Goal: Information Seeking & Learning: Learn about a topic

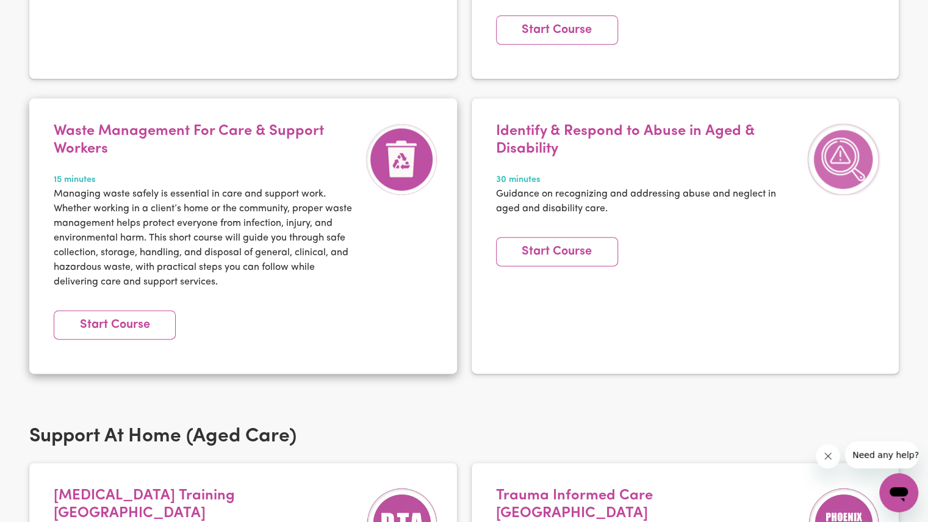
scroll to position [833, 0]
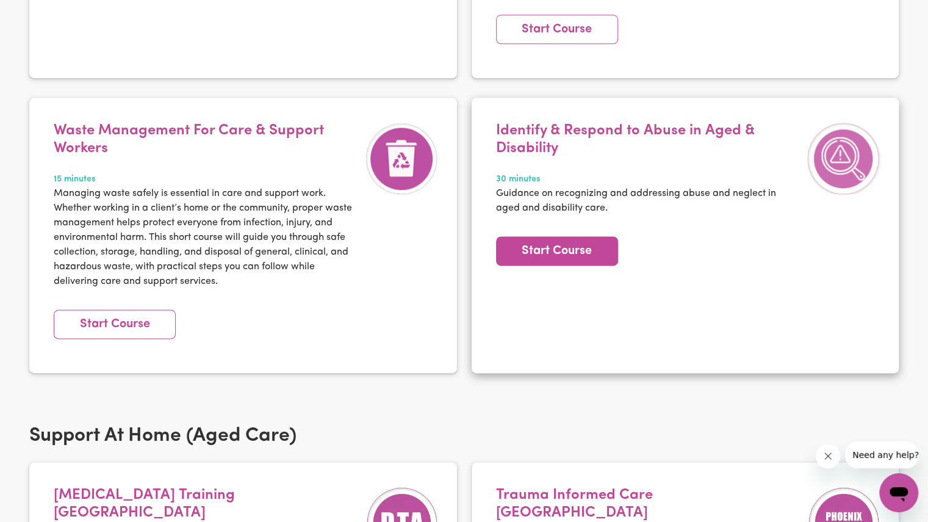
click at [564, 253] on link "Start Course" at bounding box center [557, 250] width 122 height 29
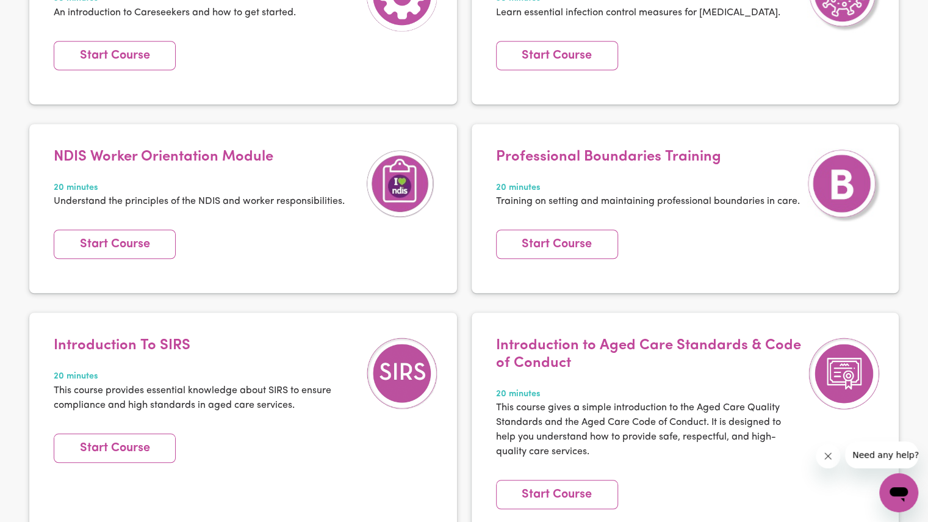
scroll to position [0, 0]
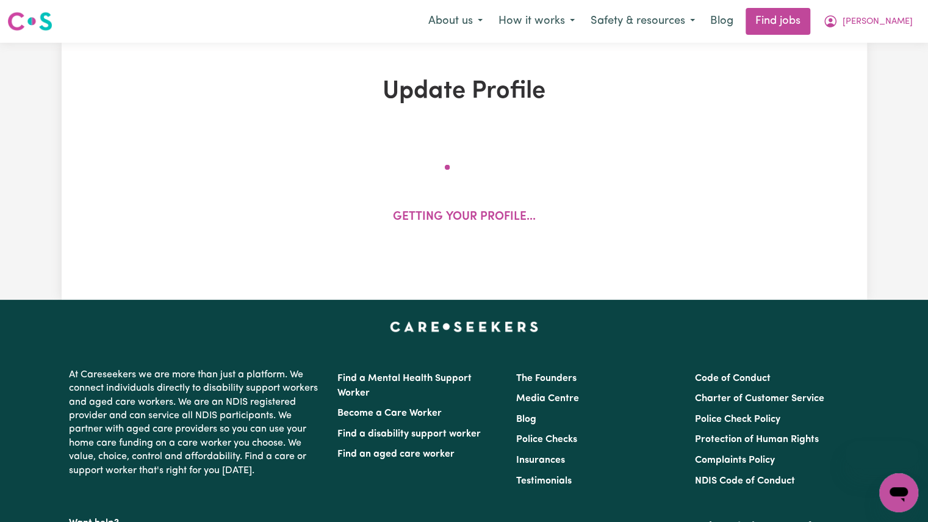
select select "female"
select select "Australian Citizen"
select select "Studying a healthcare related degree or qualification"
select select "60"
select select "85"
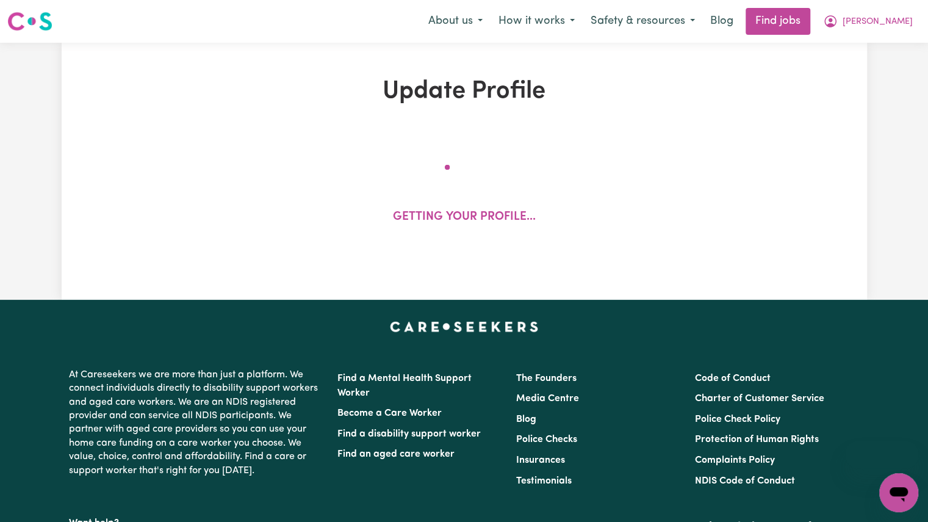
select select "85"
select select "110"
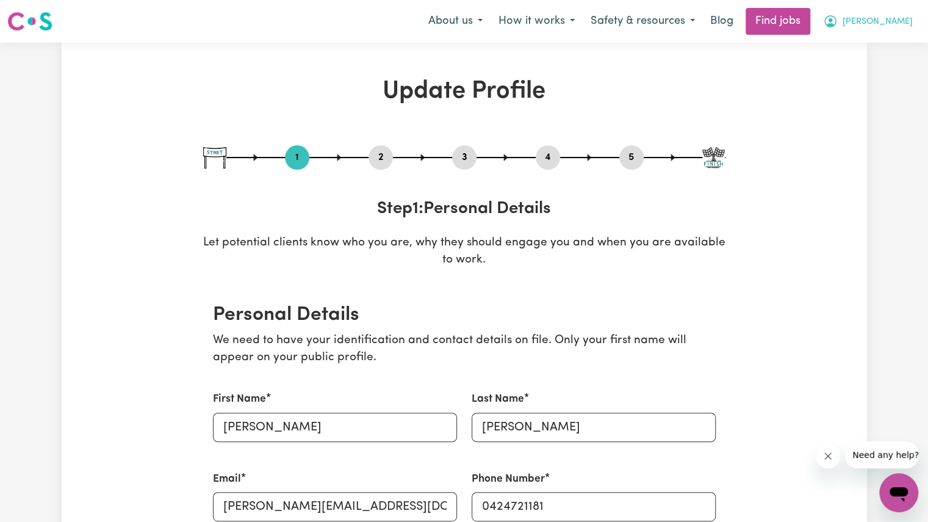
click at [898, 23] on span "[PERSON_NAME]" at bounding box center [877, 21] width 70 height 13
click at [872, 69] on link "My Dashboard" at bounding box center [871, 70] width 96 height 23
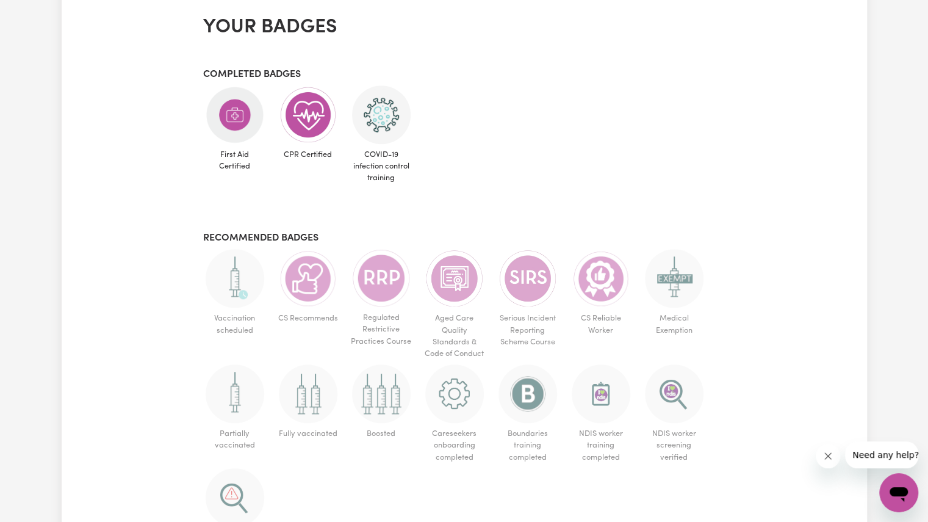
scroll to position [552, 0]
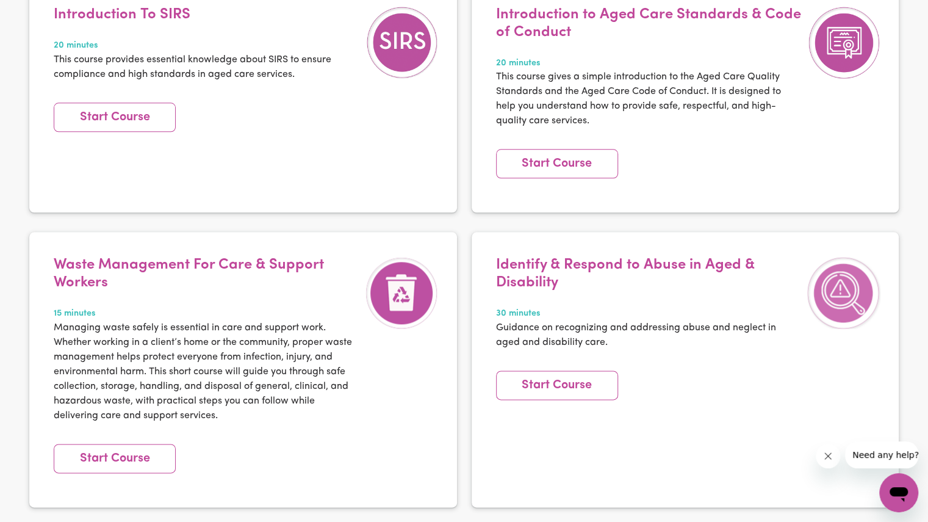
scroll to position [698, 0]
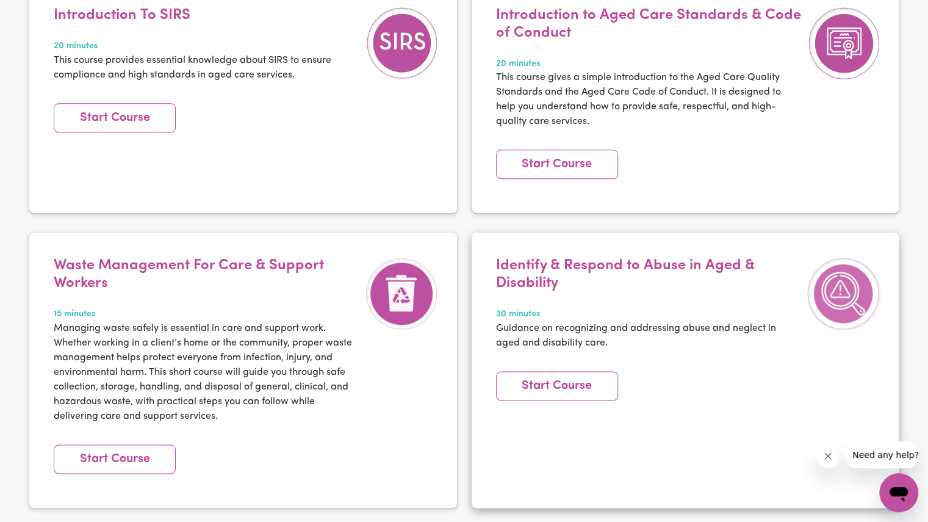
click at [851, 294] on img at bounding box center [843, 293] width 73 height 73
click at [558, 379] on link "Start Course" at bounding box center [557, 385] width 122 height 29
